Goal: Task Accomplishment & Management: Use online tool/utility

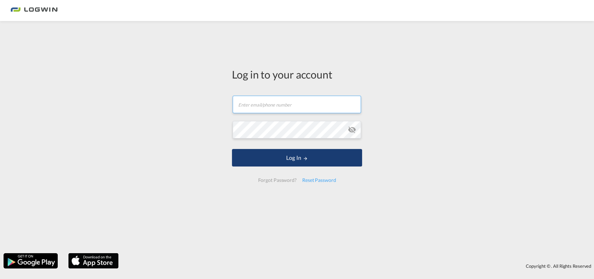
type input "[PERSON_NAME][EMAIL_ADDRESS][DOMAIN_NAME]"
click at [284, 160] on button "Log In" at bounding box center [297, 157] width 130 height 17
